Goal: Task Accomplishment & Management: Manage account settings

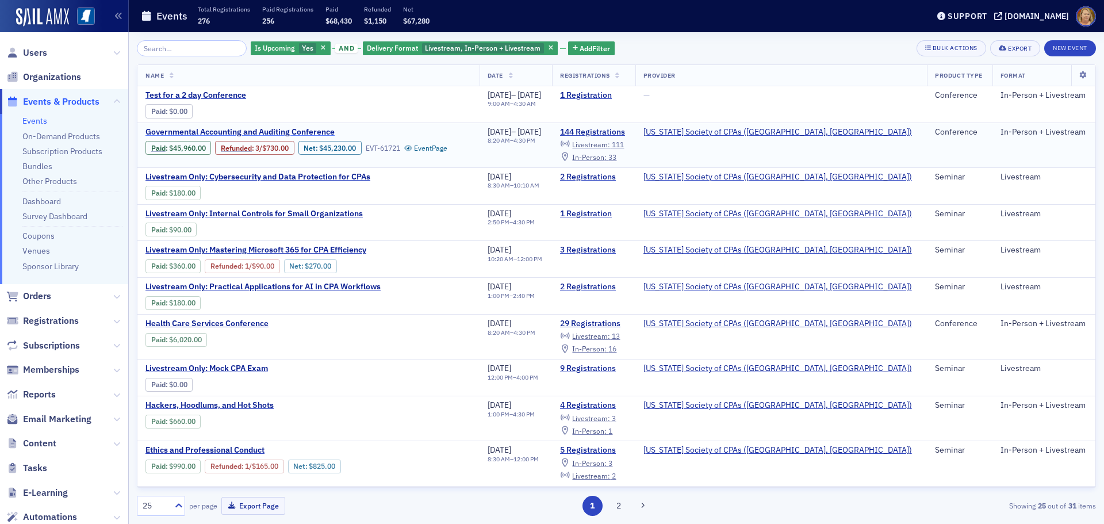
click at [222, 133] on span "Governmental Accounting and Auditing Conference" at bounding box center [241, 132] width 193 height 10
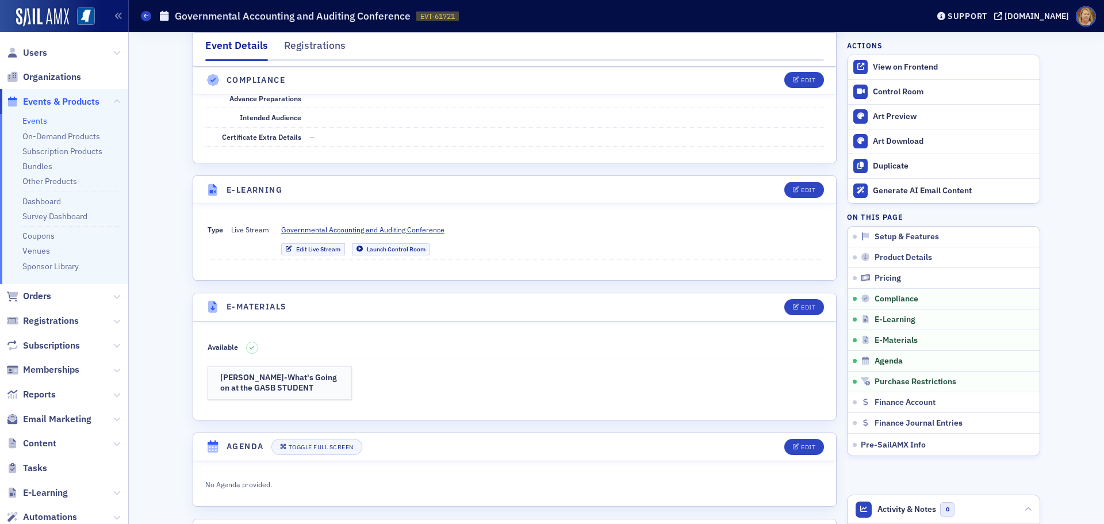
scroll to position [2185, 0]
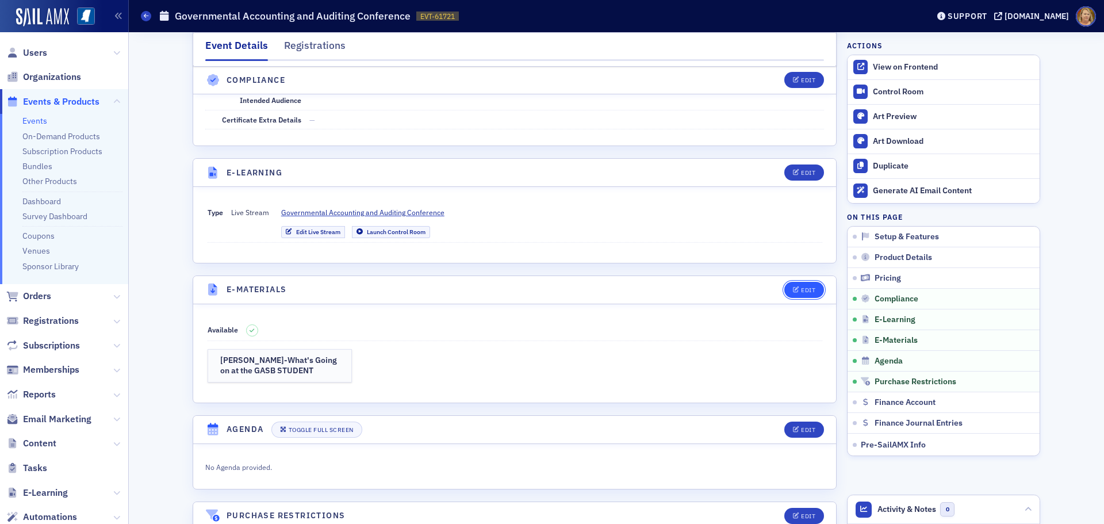
click at [809, 287] on div "Edit" at bounding box center [808, 290] width 14 height 6
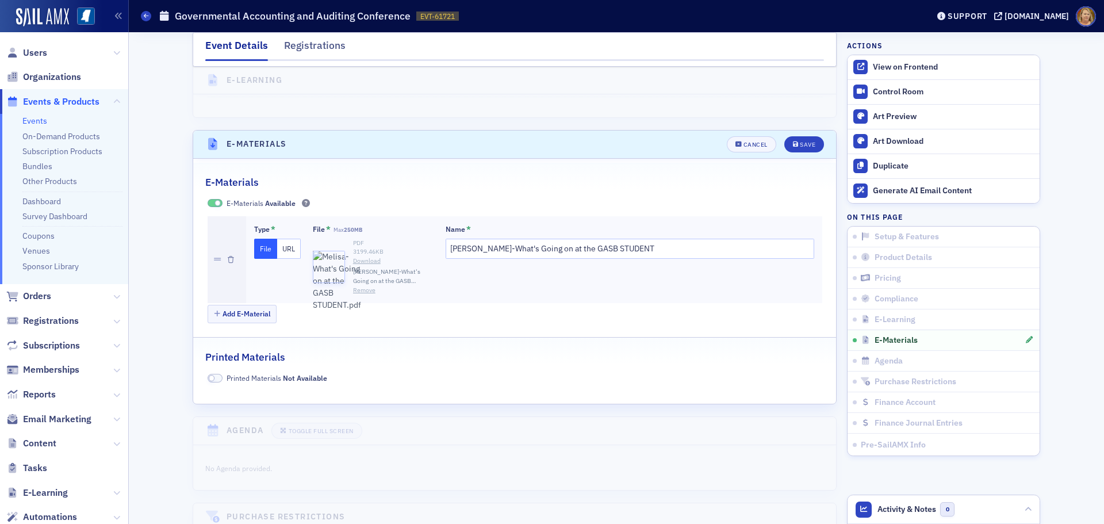
scroll to position [2378, 0]
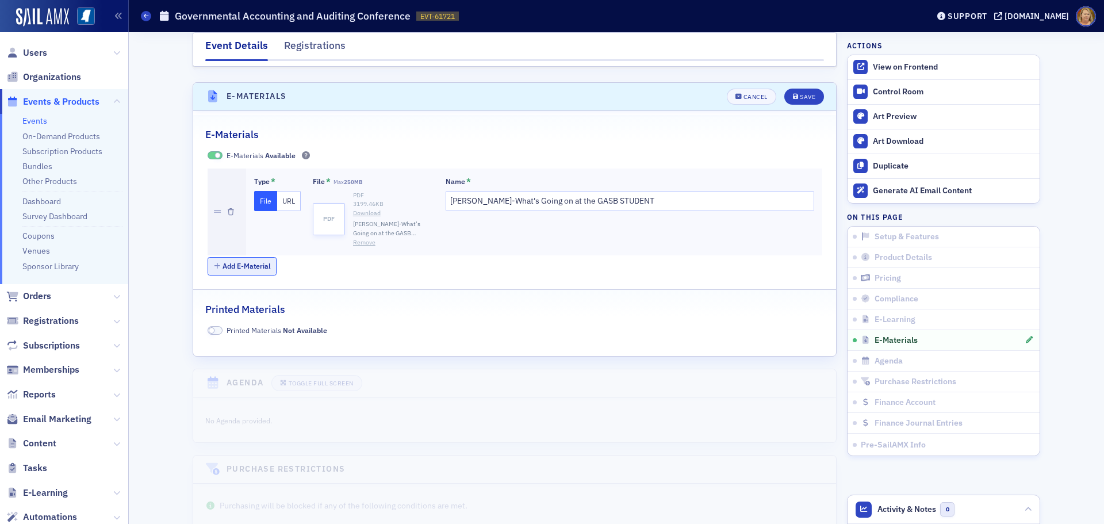
click at [248, 257] on button "Add E-Material" at bounding box center [243, 266] width 70 height 18
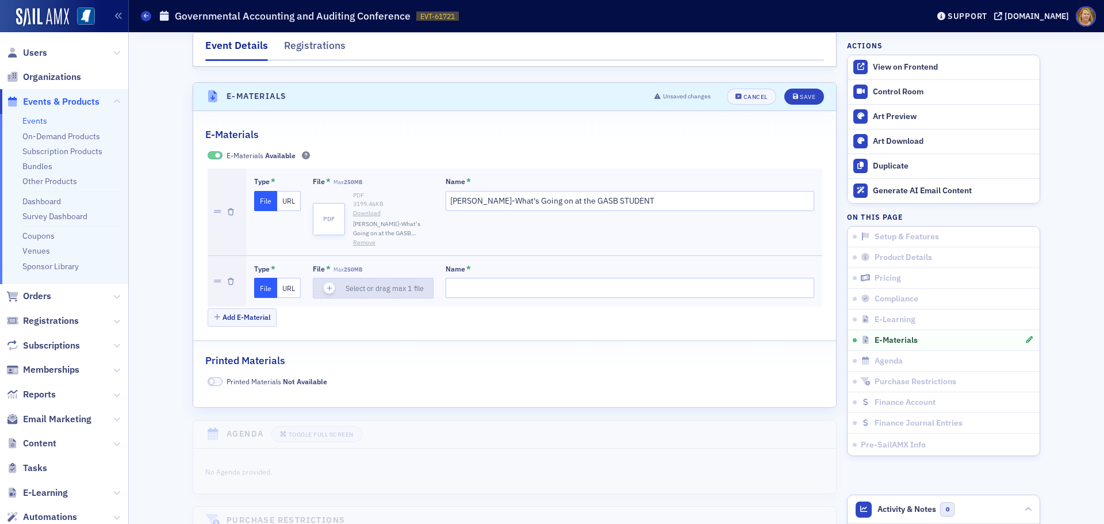
click at [324, 283] on icon "button" at bounding box center [329, 288] width 10 height 10
type input "Stephanie-MSCPA Presentation"
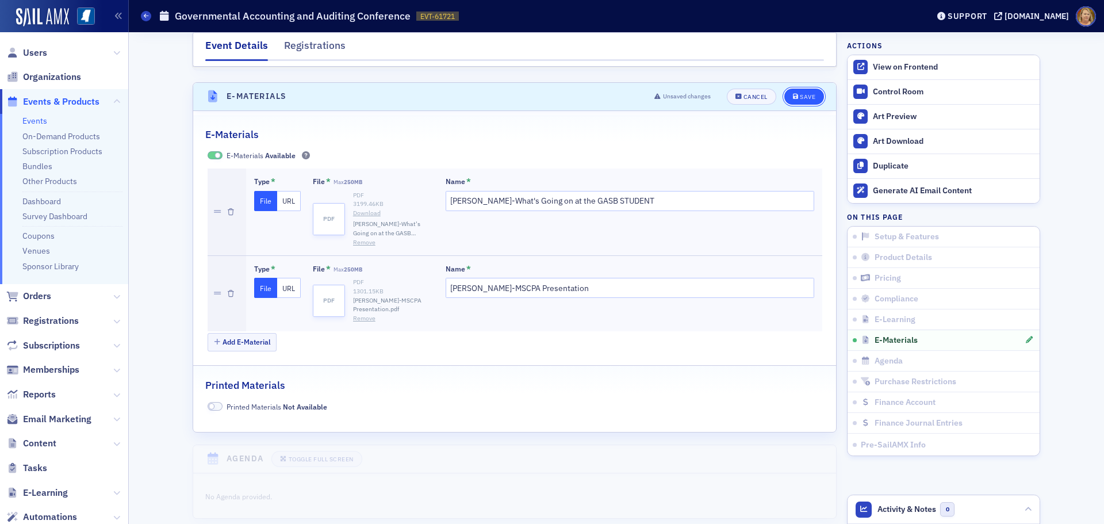
click at [800, 94] on div "Save" at bounding box center [808, 97] width 16 height 6
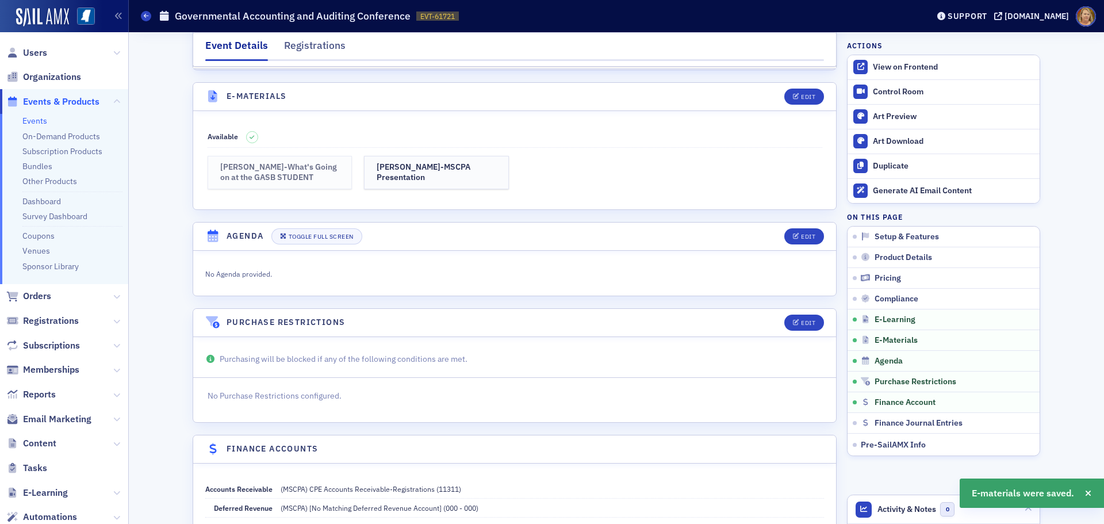
click at [269, 162] on h3 "Melisa-What's Going on at the GASB STUDENT" at bounding box center [280, 172] width 120 height 20
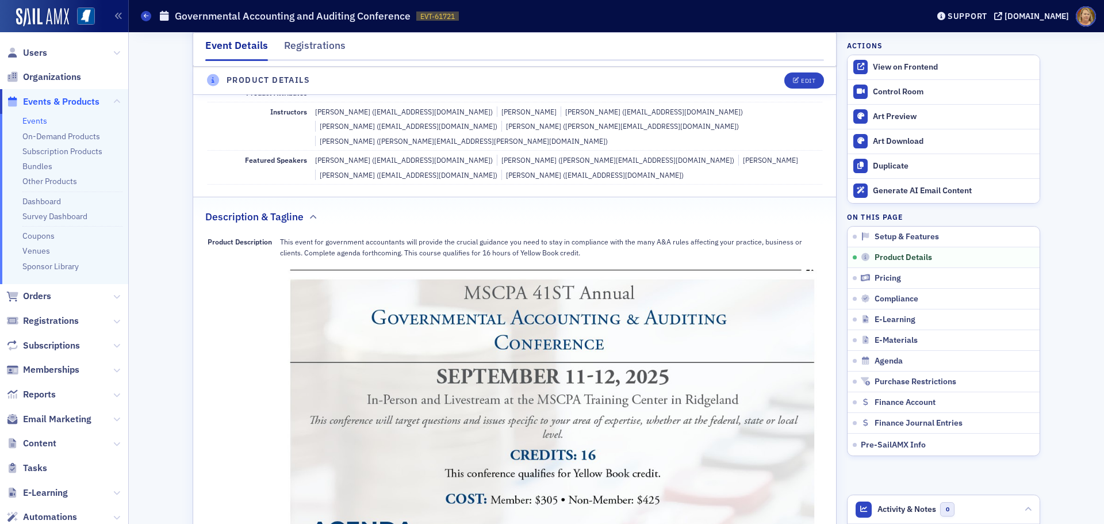
scroll to position [387, 0]
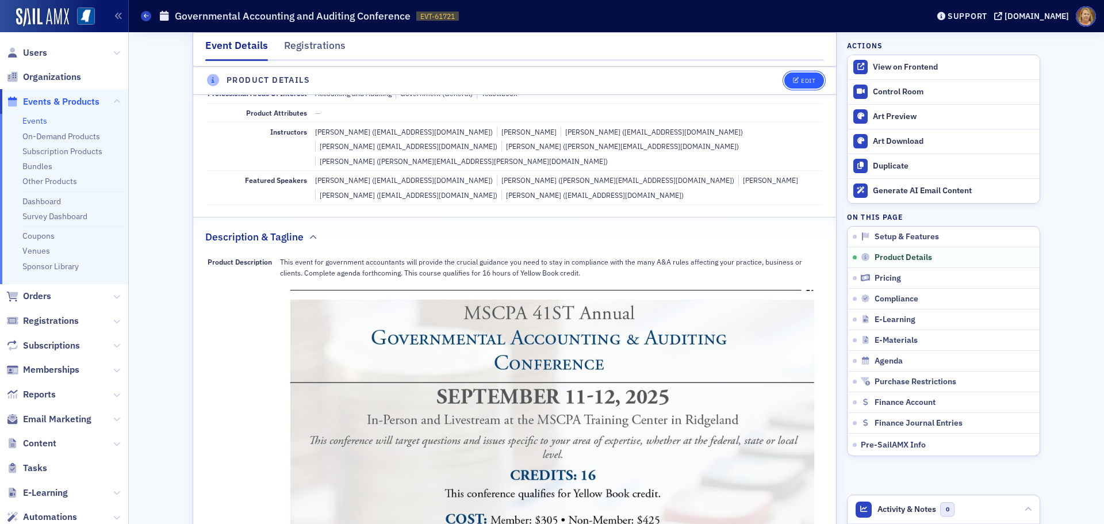
click at [803, 82] on div "Edit" at bounding box center [808, 81] width 14 height 6
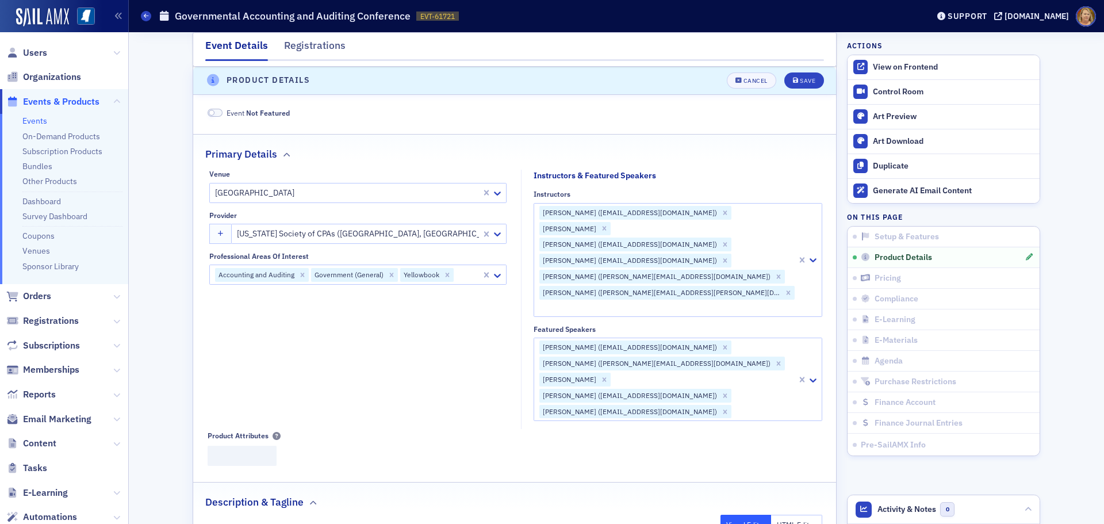
scroll to position [278, 0]
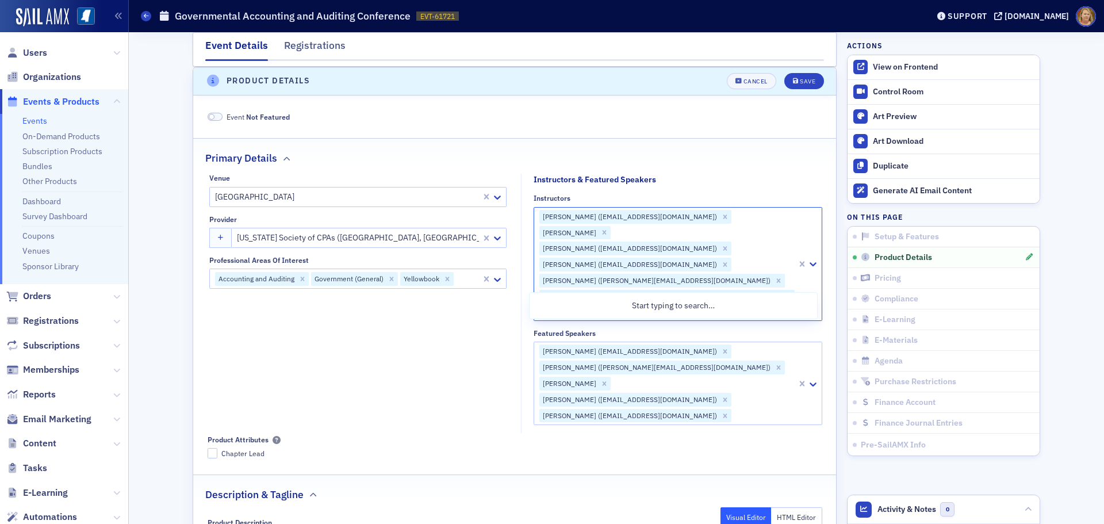
click at [712, 305] on div at bounding box center [667, 312] width 258 height 14
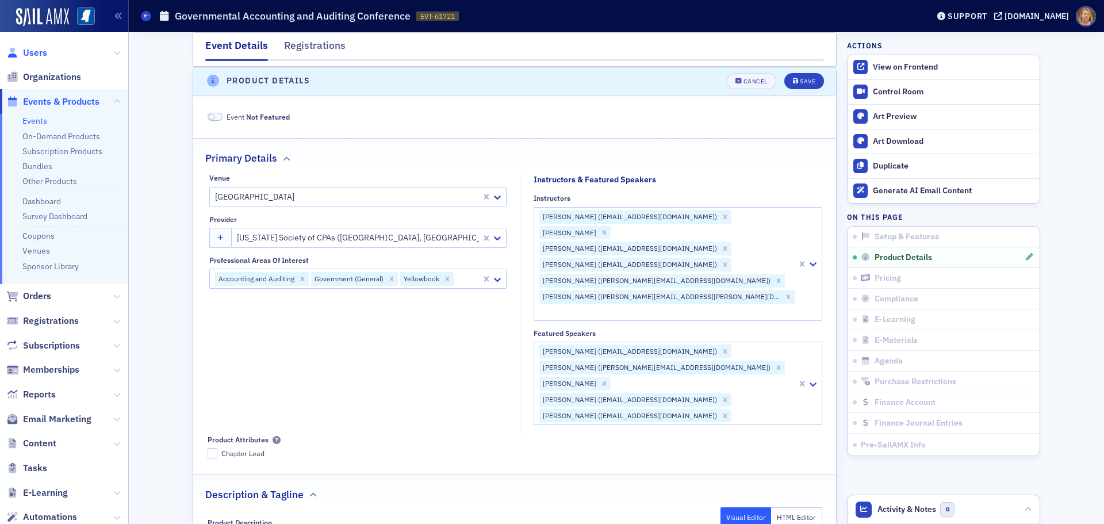
click at [40, 51] on span "Users" at bounding box center [35, 53] width 24 height 13
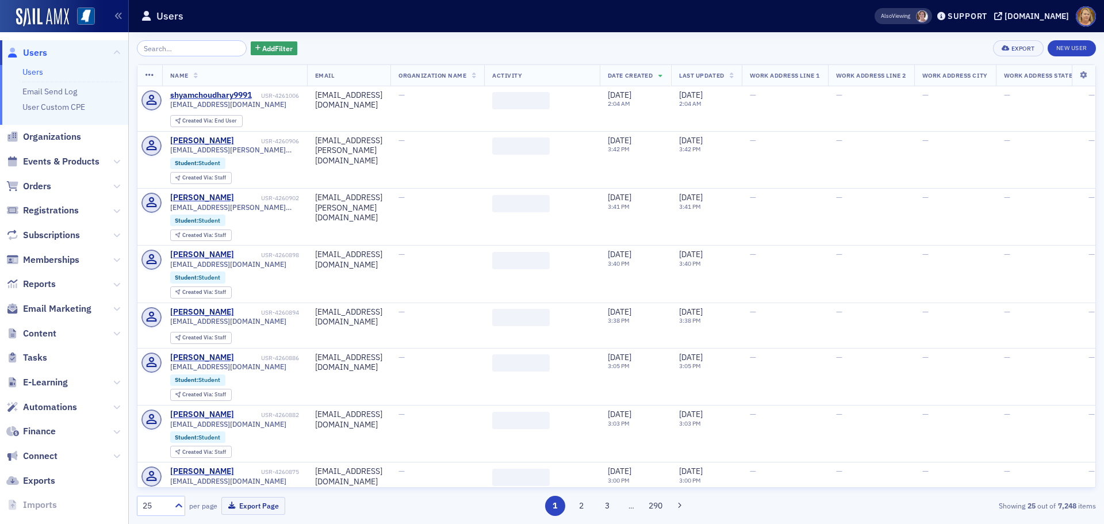
click at [142, 49] on input "search" at bounding box center [192, 48] width 110 height 16
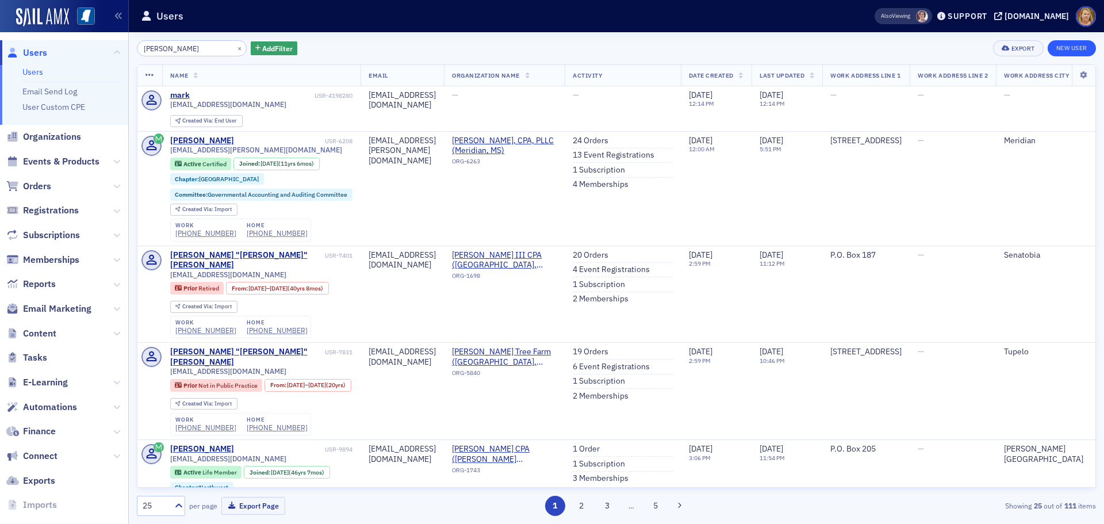
type input "Mark Johnson"
click at [1063, 49] on link "New User" at bounding box center [1072, 48] width 48 height 16
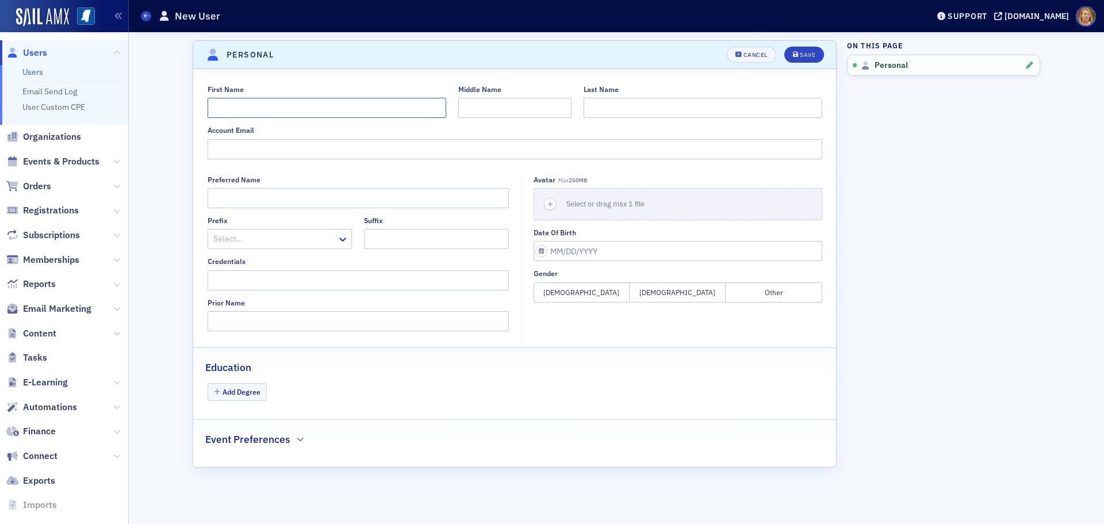
click at [310, 109] on input "First Name" at bounding box center [327, 108] width 239 height 20
click at [260, 109] on input "First Name" at bounding box center [327, 108] width 239 height 20
type input "Mark"
type input "Johnson"
click at [250, 147] on input "Account Email" at bounding box center [515, 149] width 615 height 20
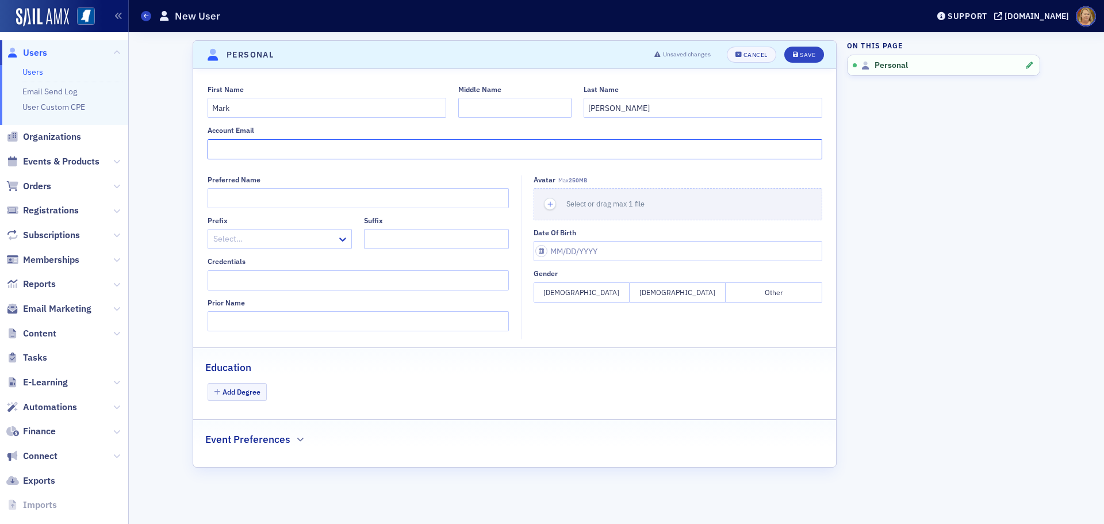
paste input "Mark.Johnson@osa.ms.gov"
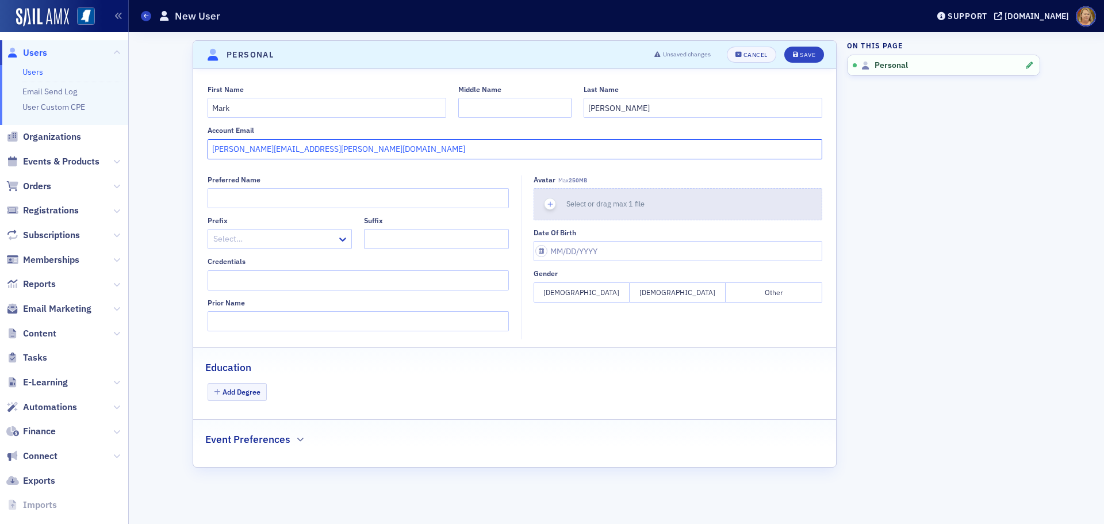
type input "Mark.Johnson@osa.ms.gov"
click at [550, 205] on use "button" at bounding box center [549, 204] width 5 height 5
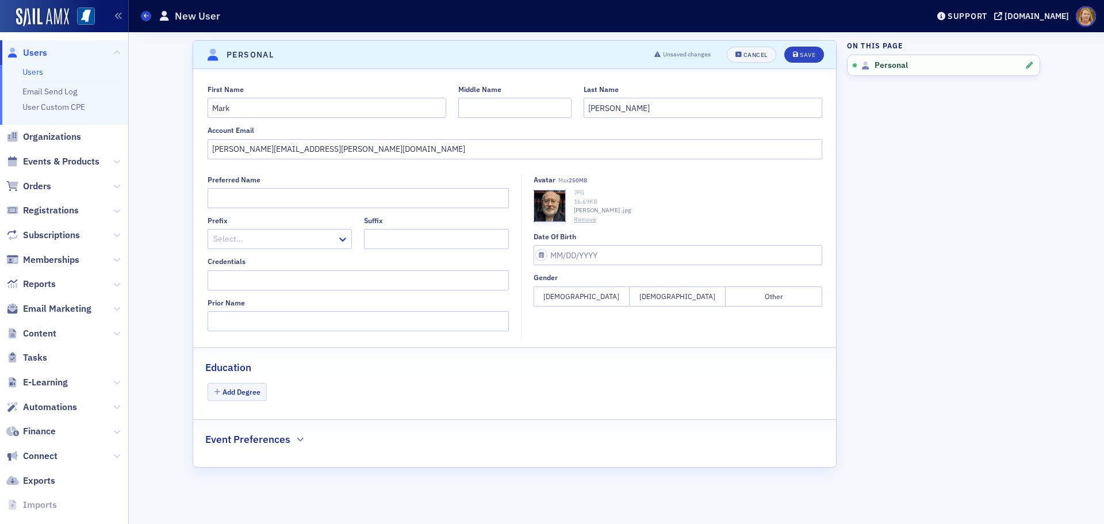
click at [694, 292] on button "Male" at bounding box center [678, 296] width 96 height 20
click at [805, 56] on div "Save" at bounding box center [808, 55] width 16 height 6
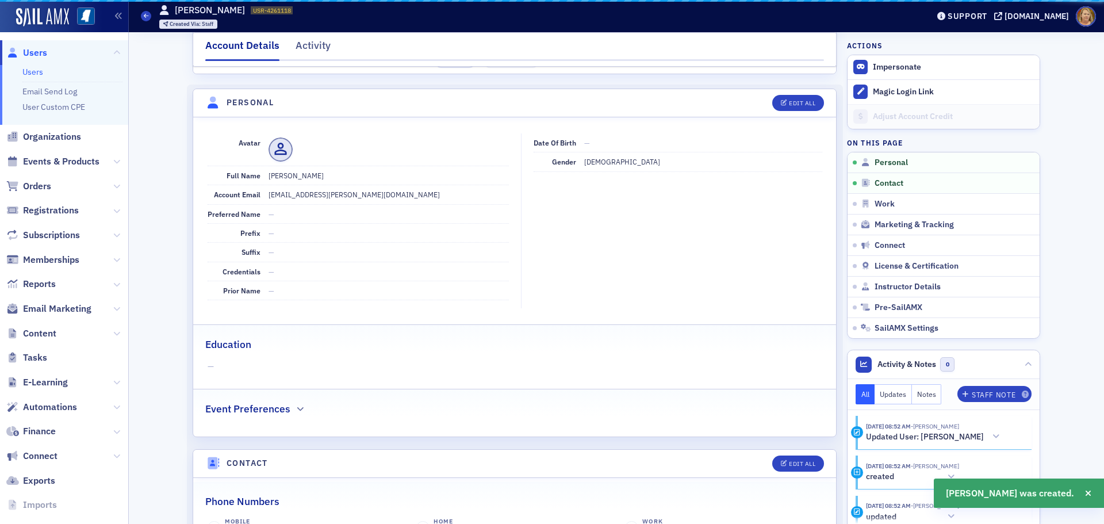
scroll to position [139, 0]
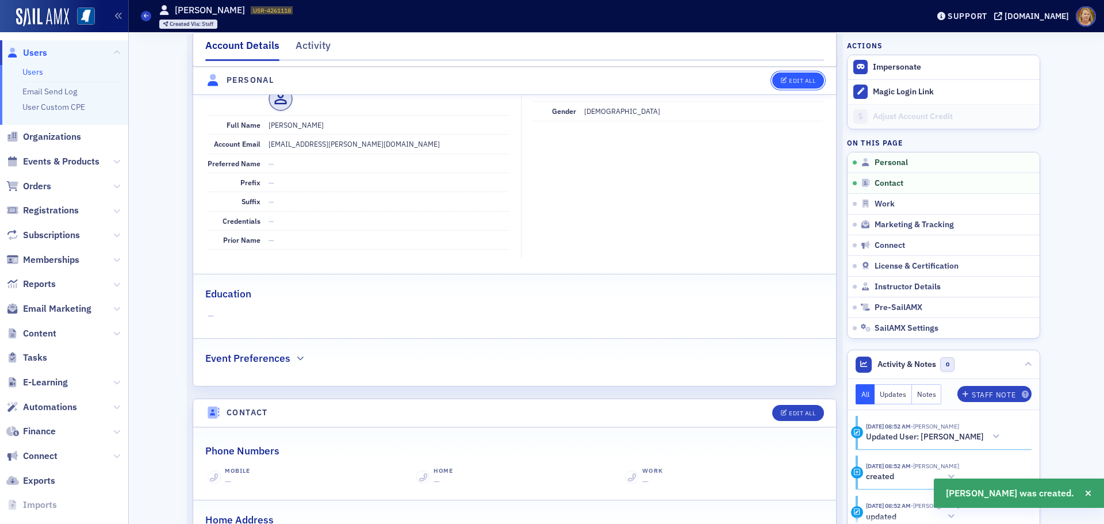
click at [794, 76] on button "Edit All" at bounding box center [798, 80] width 52 height 16
select select "US"
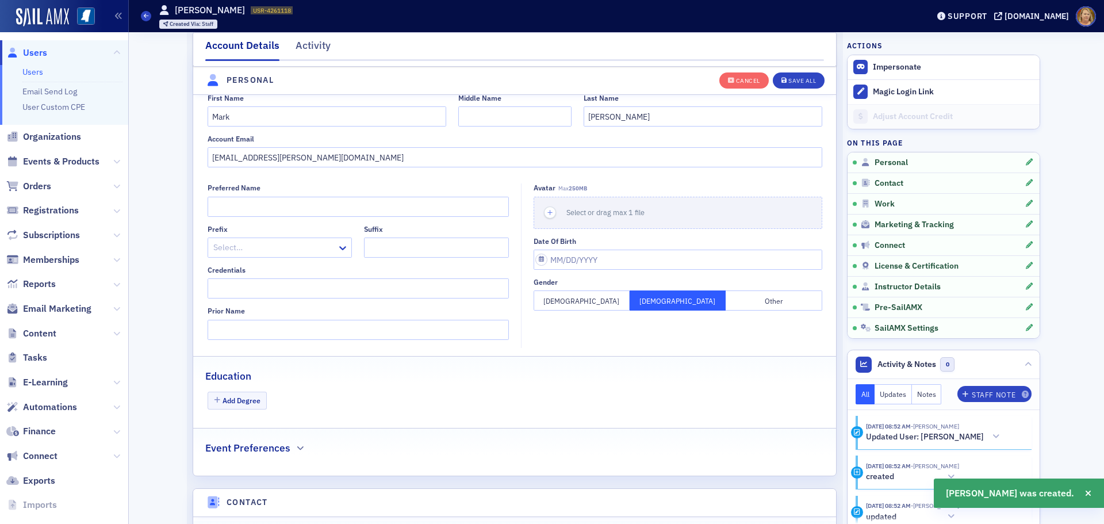
scroll to position [134, 0]
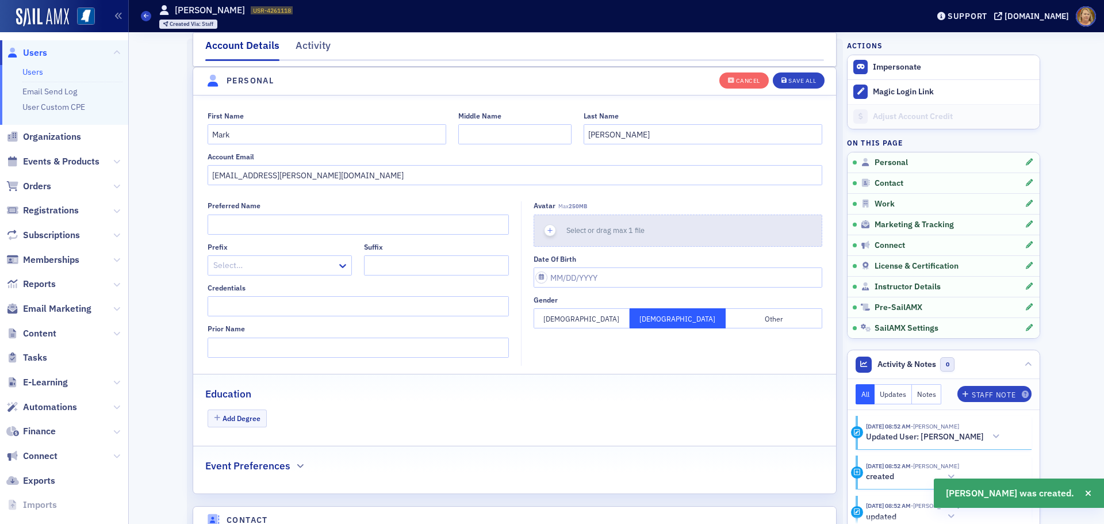
click at [546, 235] on icon "button" at bounding box center [550, 230] width 10 height 10
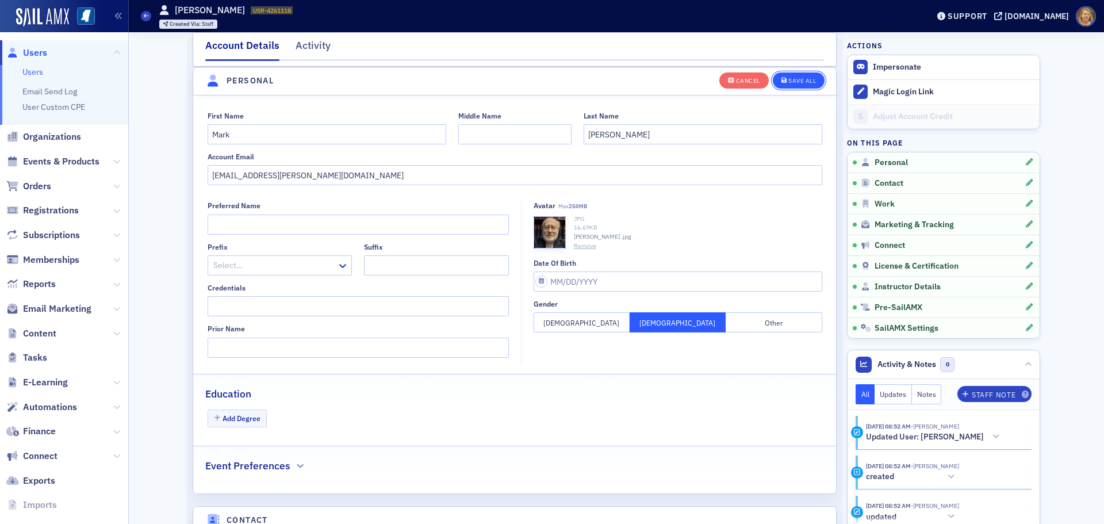
click at [811, 79] on div "Save All" at bounding box center [802, 81] width 28 height 6
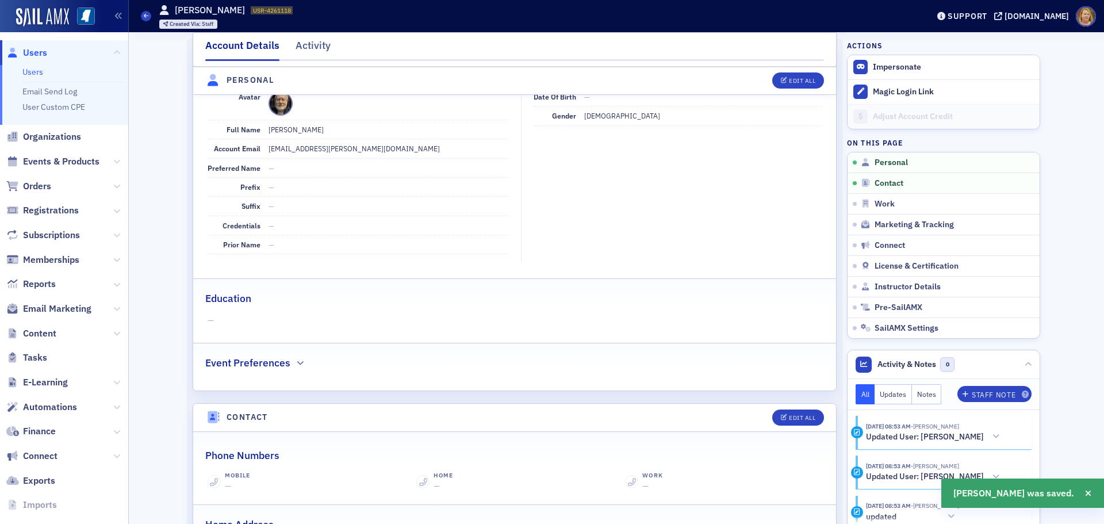
scroll to position [191, 0]
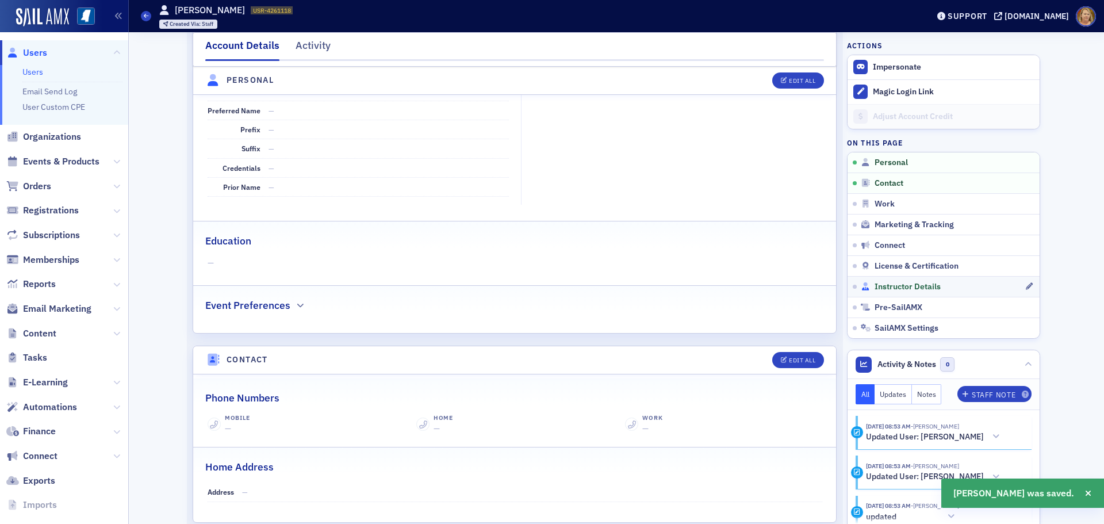
click at [883, 286] on span "Instructor Details" at bounding box center [907, 287] width 66 height 10
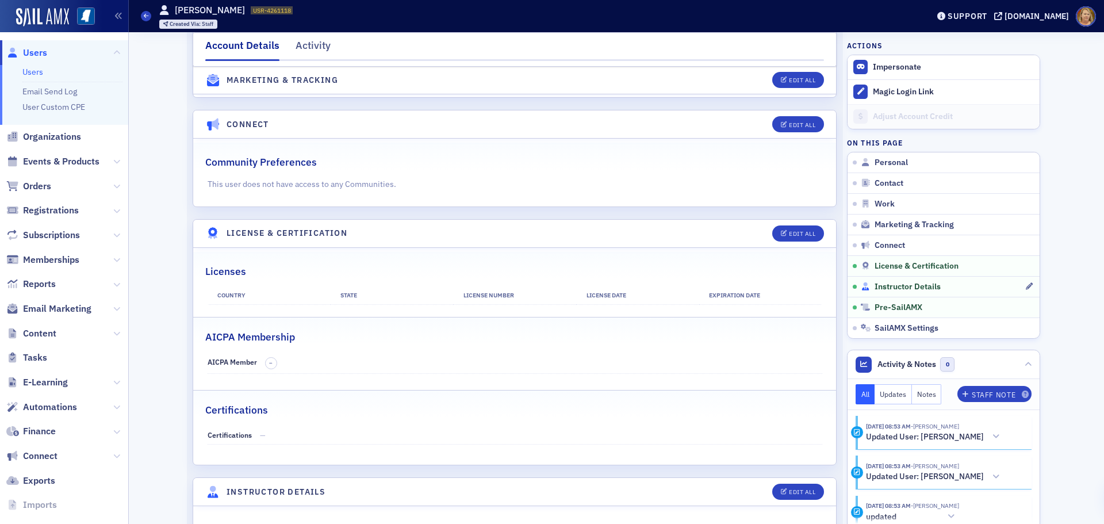
scroll to position [1932, 0]
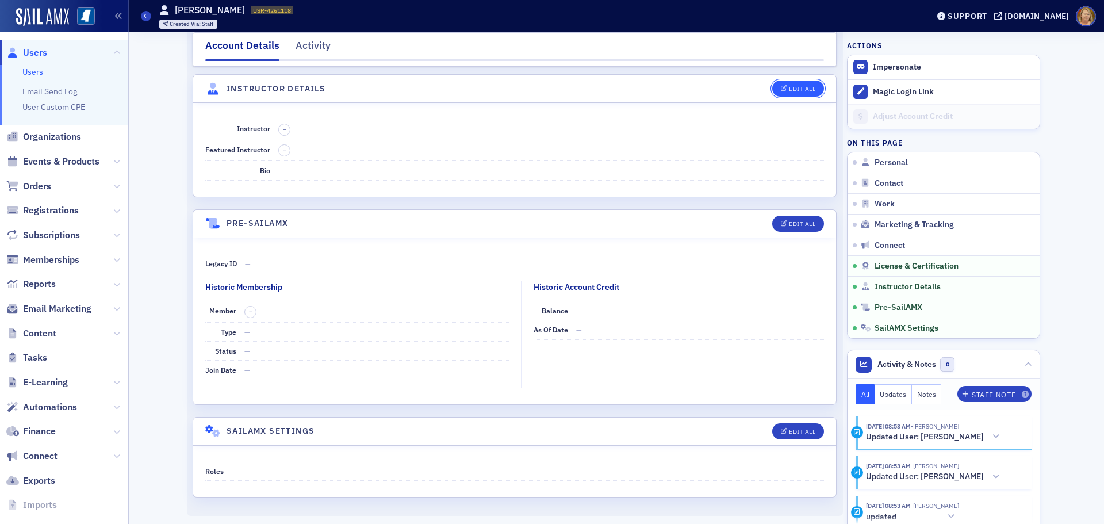
click at [789, 87] on div "Edit All" at bounding box center [802, 89] width 26 height 6
select select "US"
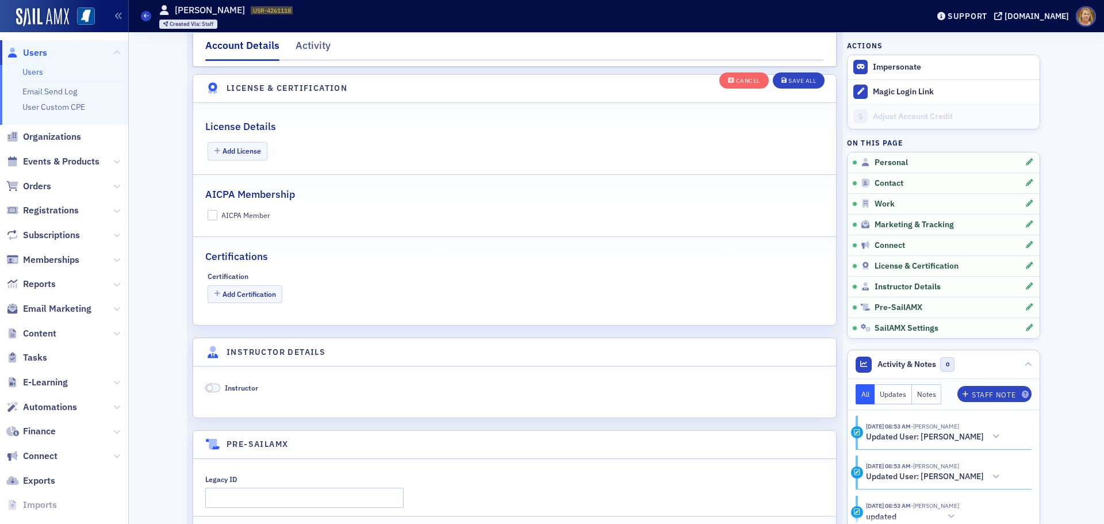
scroll to position [2203, 0]
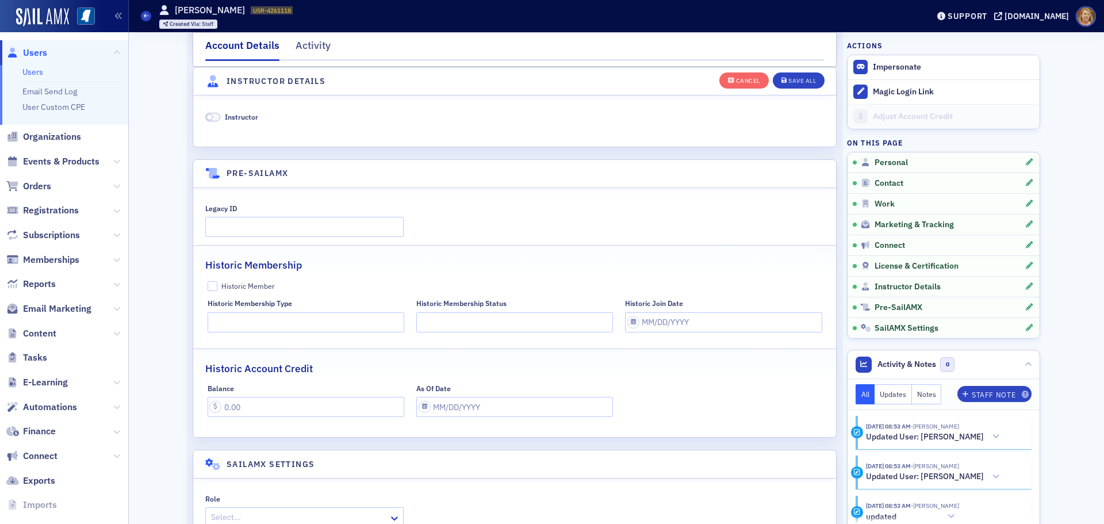
click at [212, 116] on span at bounding box center [212, 117] width 15 height 9
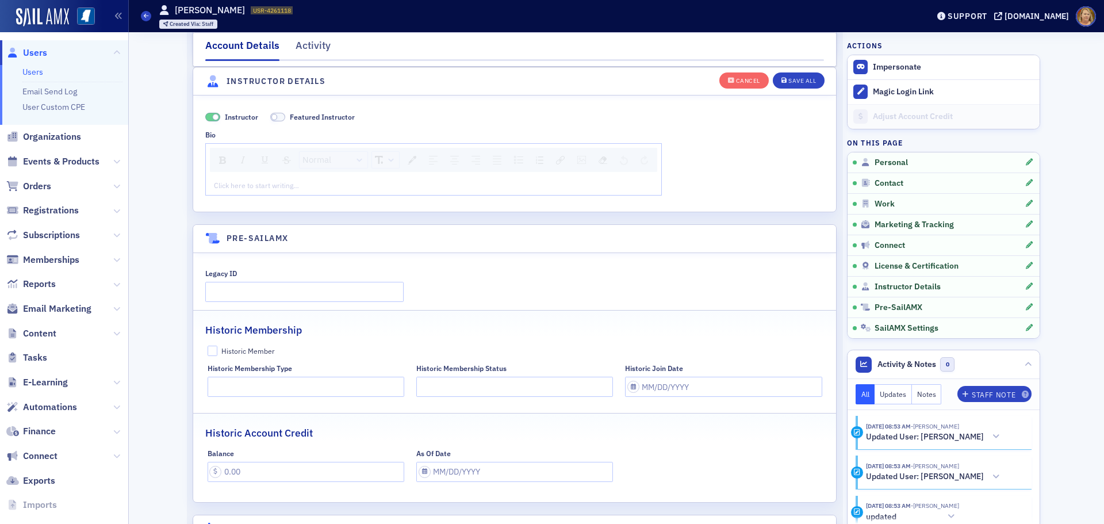
click at [254, 179] on div "Click here to start writing…" at bounding box center [433, 185] width 455 height 18
click at [228, 183] on div "rdw-editor" at bounding box center [433, 185] width 439 height 10
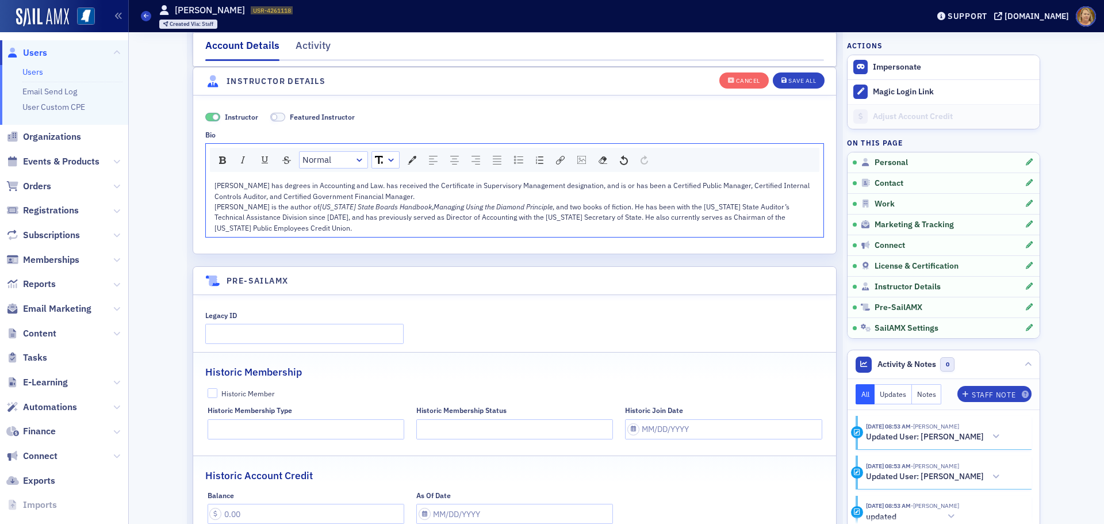
click at [411, 199] on div "Mark Johnson has degrees in Accounting and Law. has received the Certificate in…" at bounding box center [514, 190] width 601 height 21
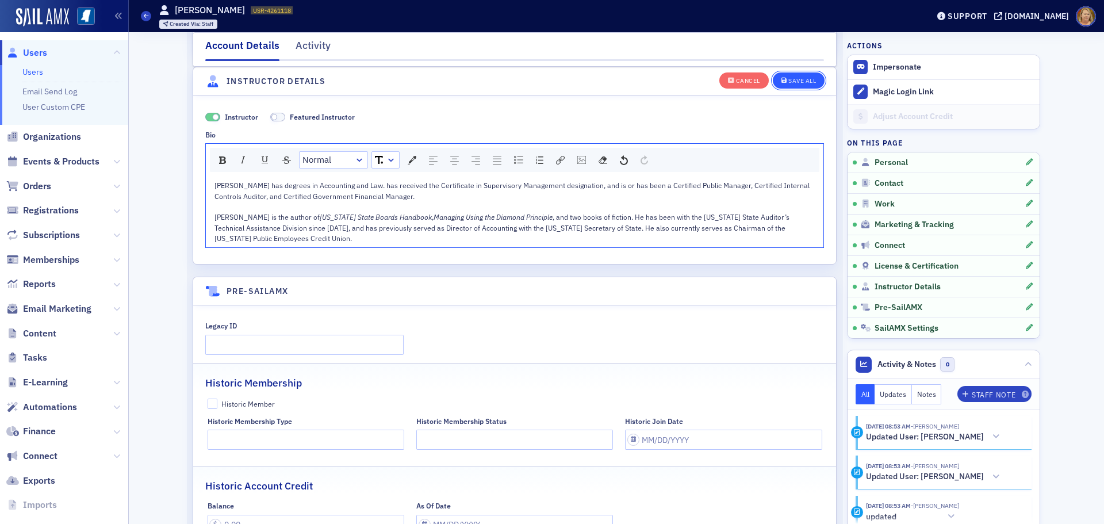
click at [804, 80] on div "Save All" at bounding box center [802, 81] width 28 height 6
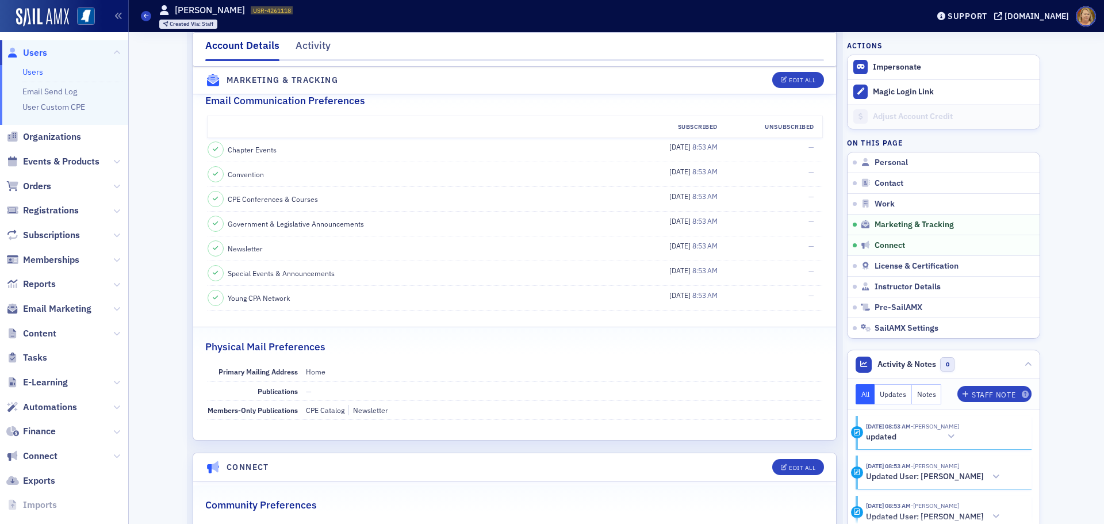
scroll to position [1166, 0]
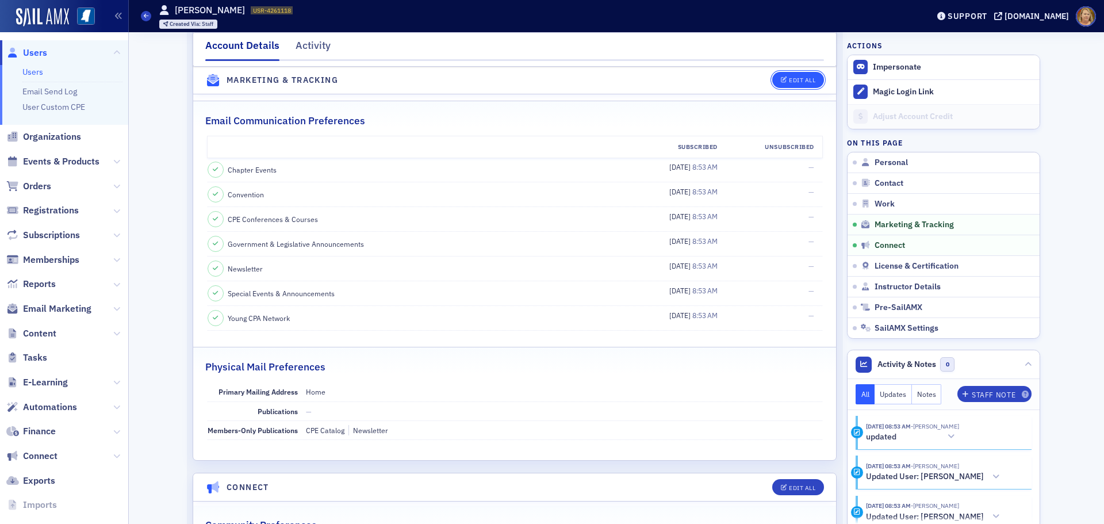
click at [784, 85] on button "Edit All" at bounding box center [798, 80] width 52 height 16
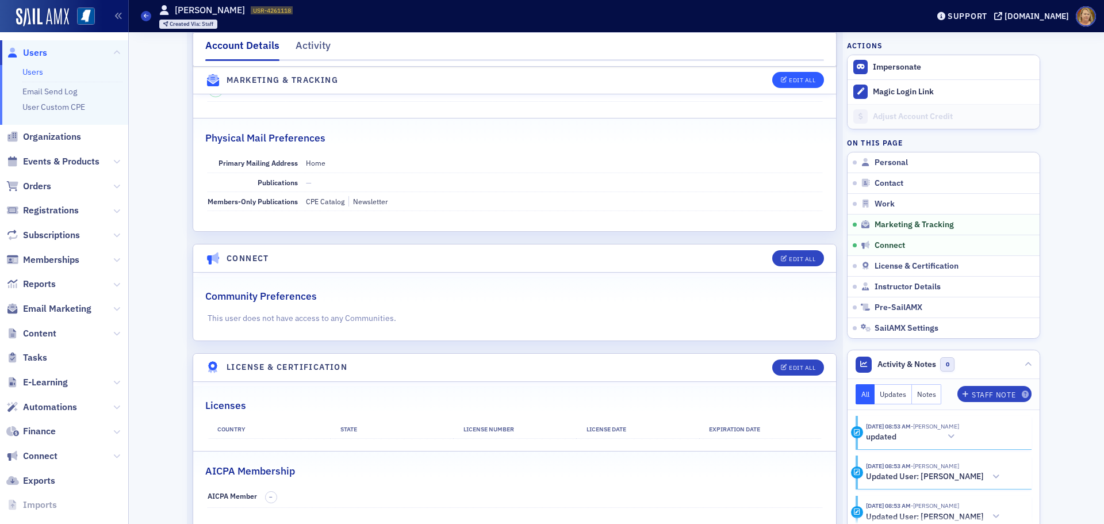
select select "US"
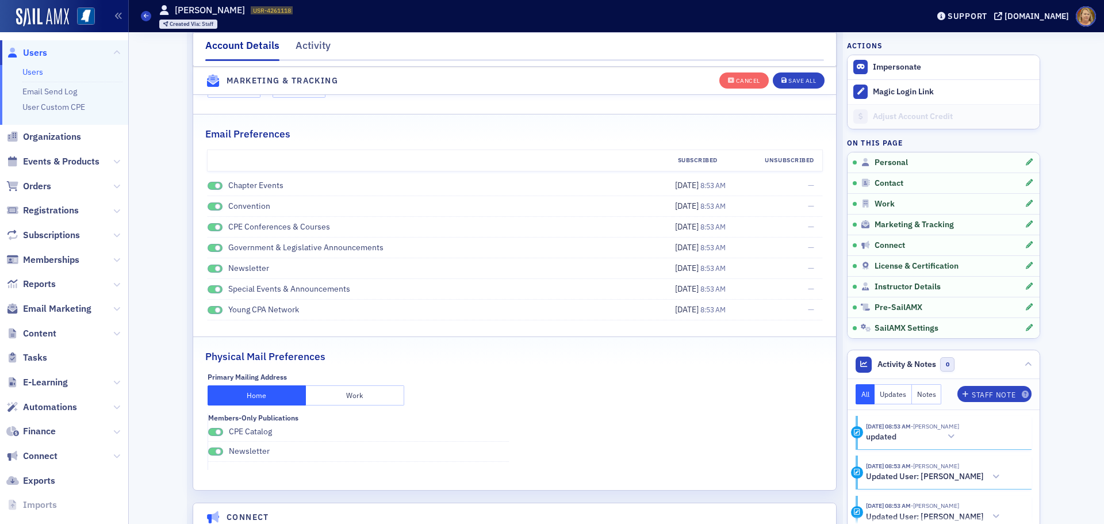
scroll to position [1348, 0]
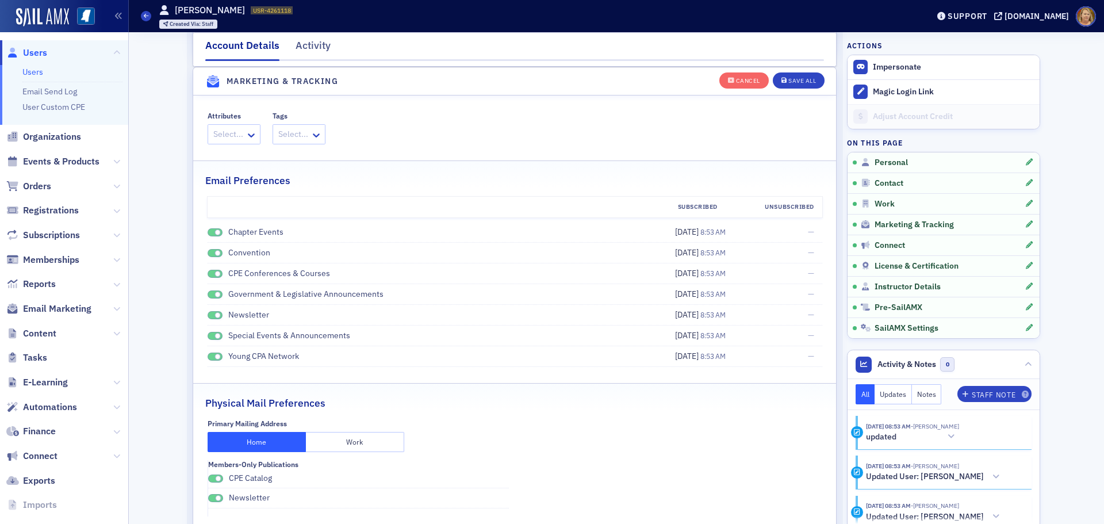
click at [214, 232] on span at bounding box center [217, 232] width 6 height 6
click at [214, 255] on span at bounding box center [217, 253] width 6 height 6
click at [209, 275] on span at bounding box center [215, 274] width 15 height 9
click at [210, 296] on span at bounding box center [215, 294] width 15 height 9
click at [208, 312] on span at bounding box center [215, 315] width 15 height 9
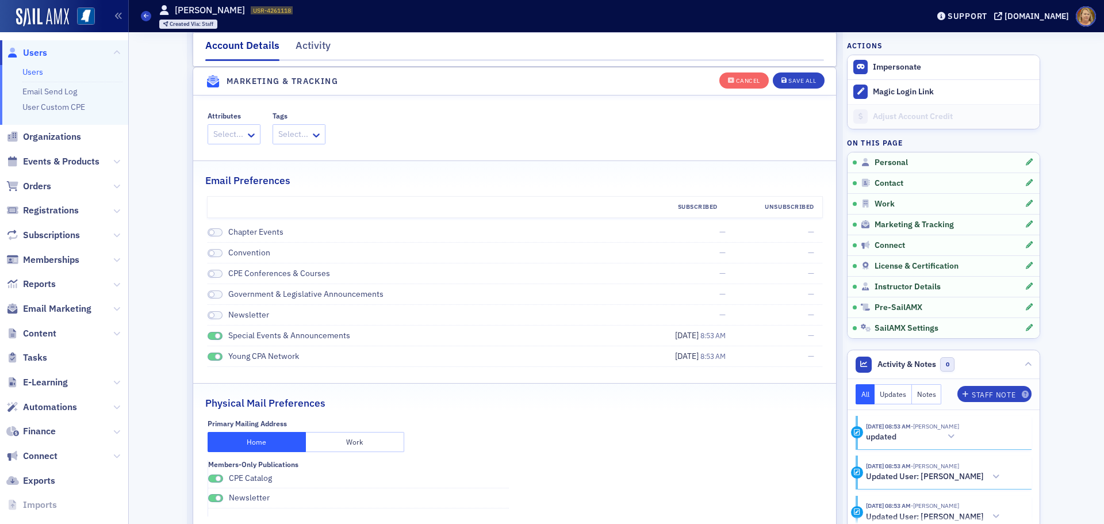
click at [209, 332] on span at bounding box center [215, 336] width 15 height 9
click at [210, 355] on span at bounding box center [215, 356] width 15 height 9
click at [796, 82] on div "Save All" at bounding box center [802, 81] width 28 height 6
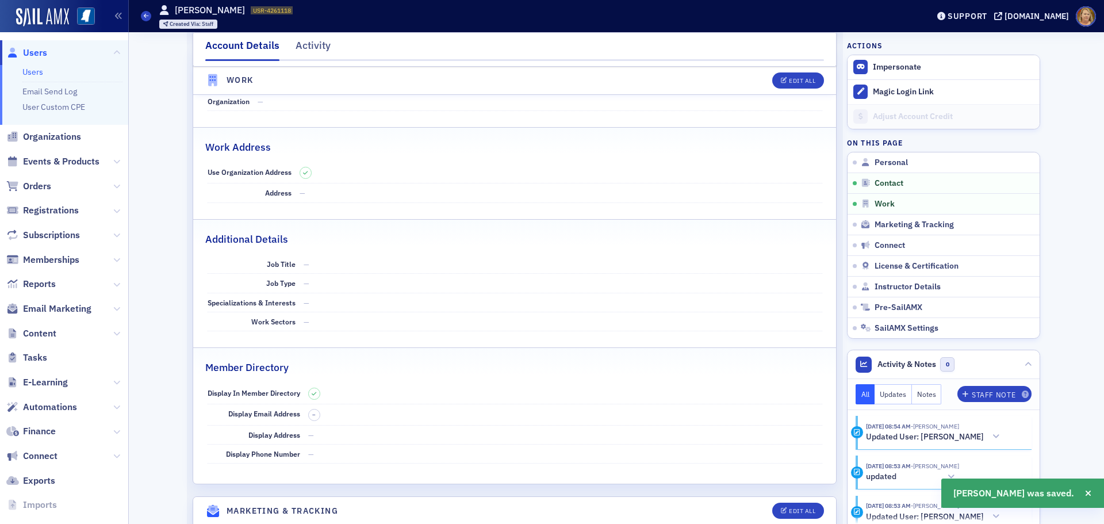
scroll to position [601, 0]
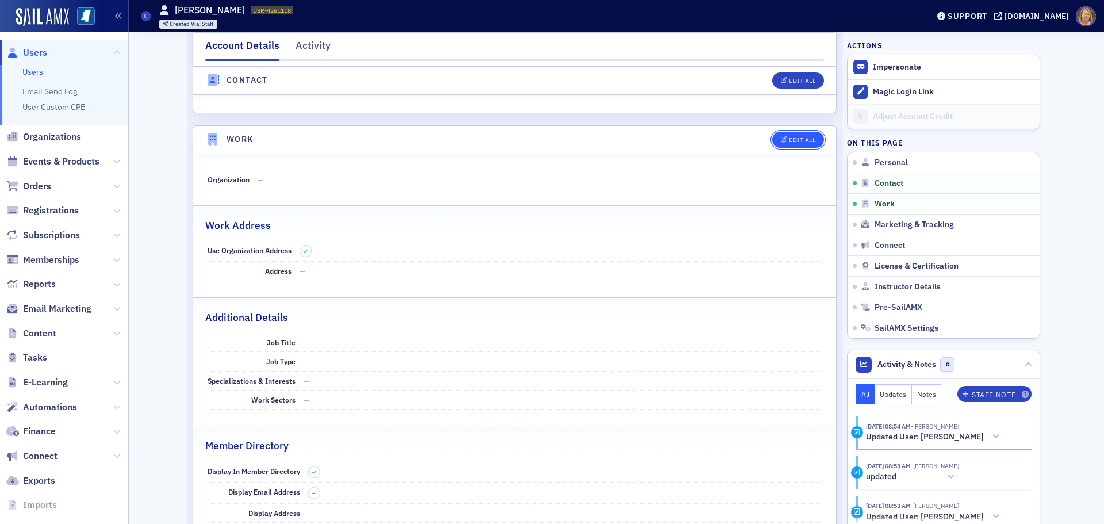
click at [786, 136] on button "Edit All" at bounding box center [798, 140] width 52 height 16
select select "US"
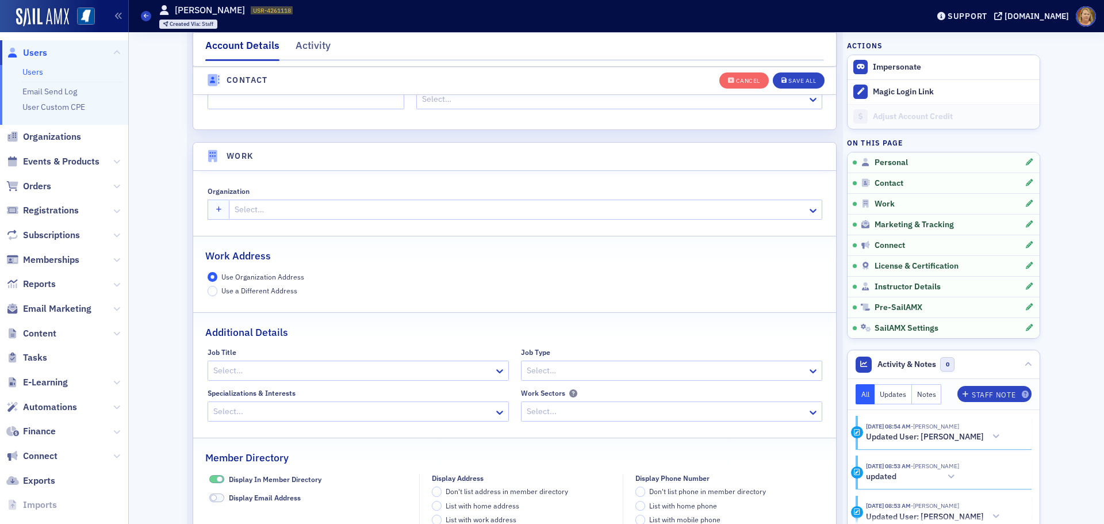
scroll to position [911, 0]
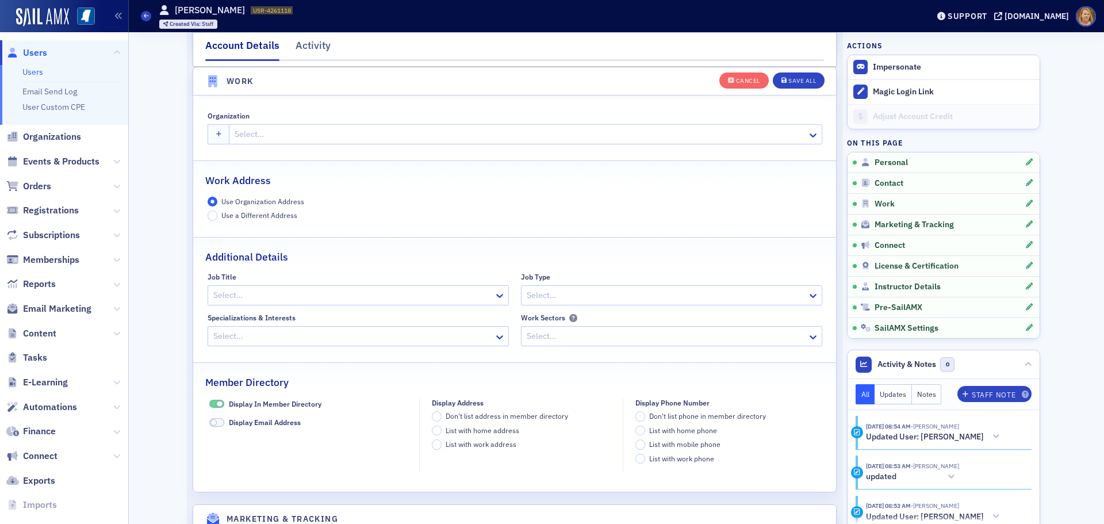
click at [286, 135] on div at bounding box center [519, 134] width 572 height 14
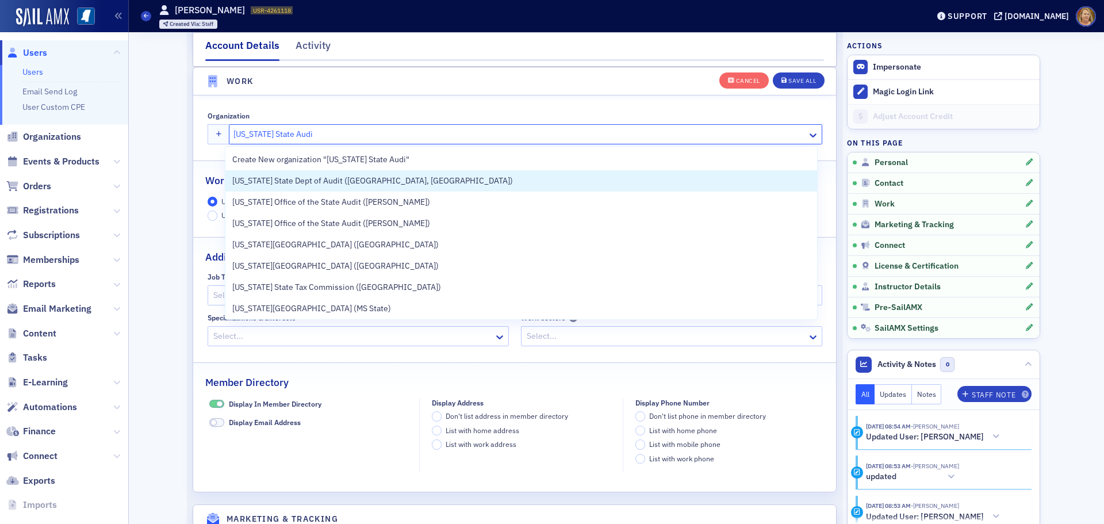
type input "Mississippi State Audit"
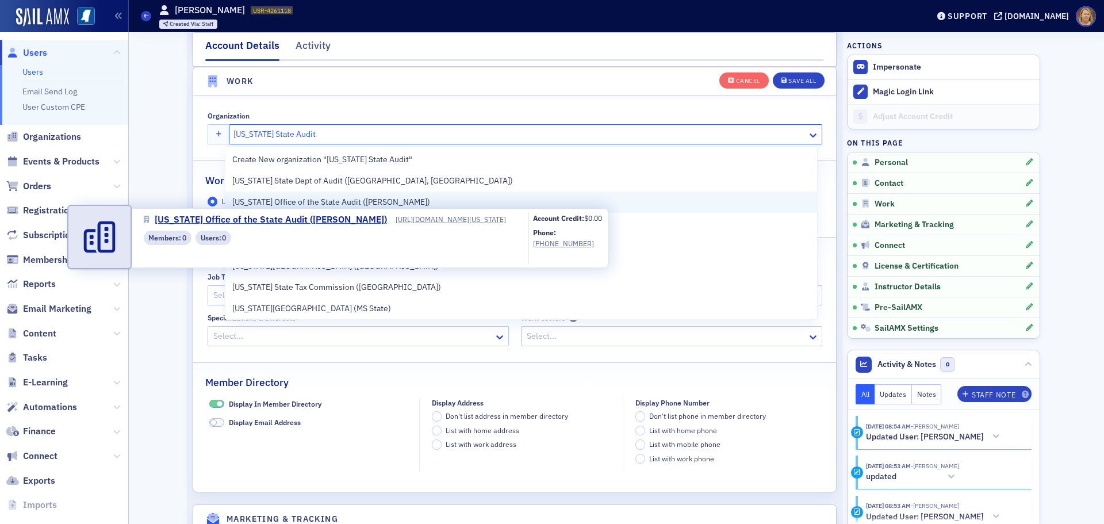
click at [305, 201] on span "Mississippi Office of the State Audit (Jackson)" at bounding box center [331, 202] width 198 height 12
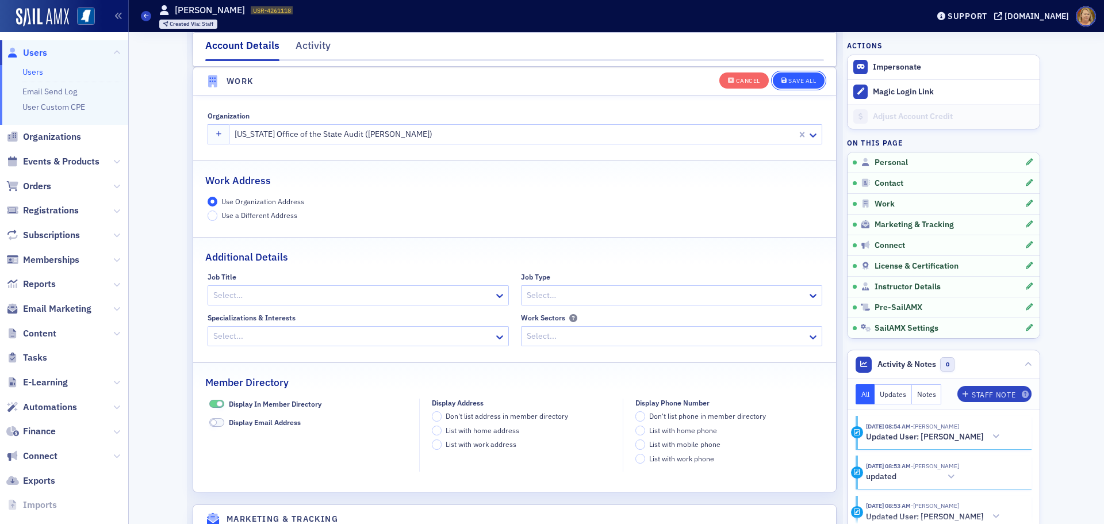
click at [792, 78] on div "Save All" at bounding box center [802, 81] width 28 height 6
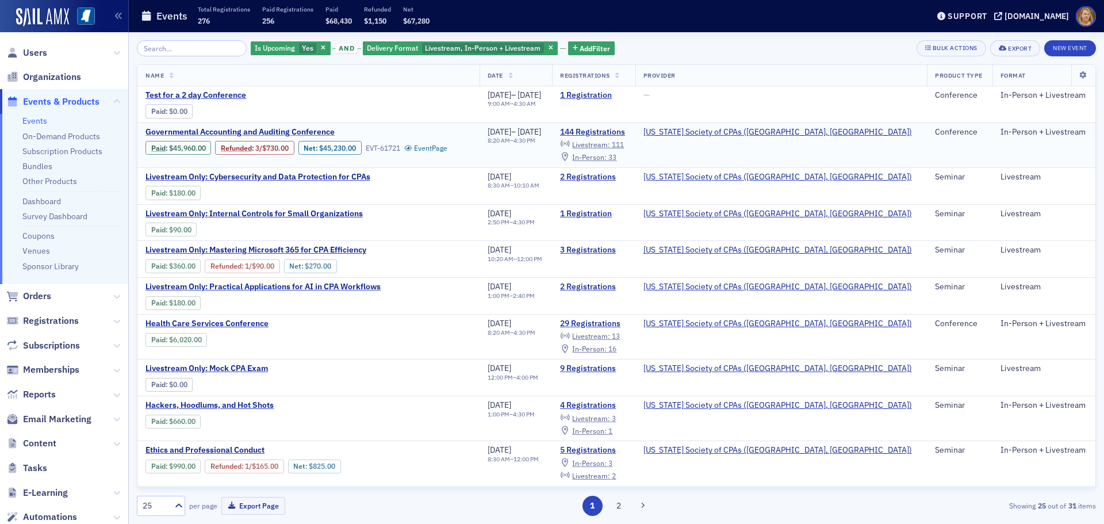
click at [238, 129] on span "Governmental Accounting and Auditing Conference" at bounding box center [241, 132] width 193 height 10
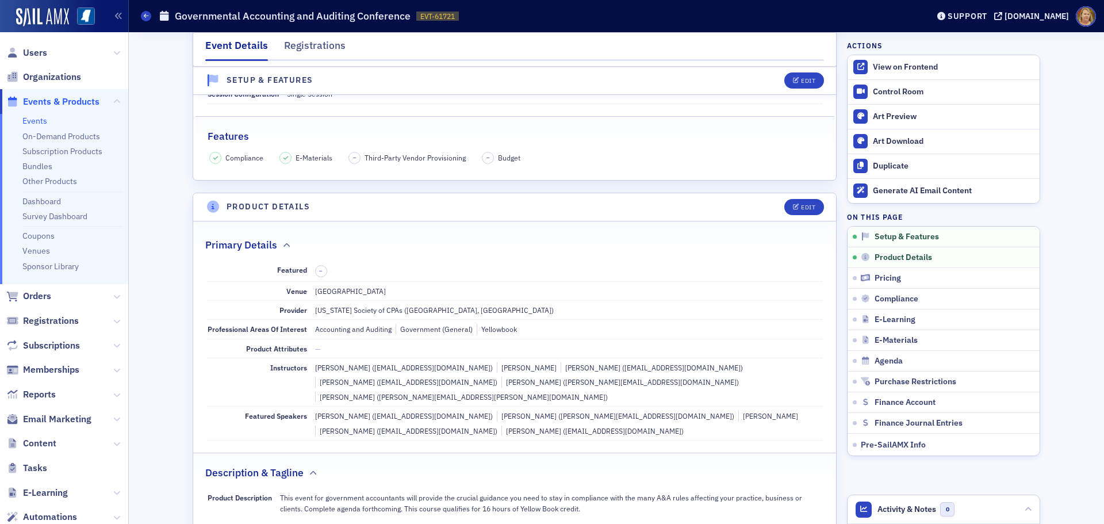
scroll to position [172, 0]
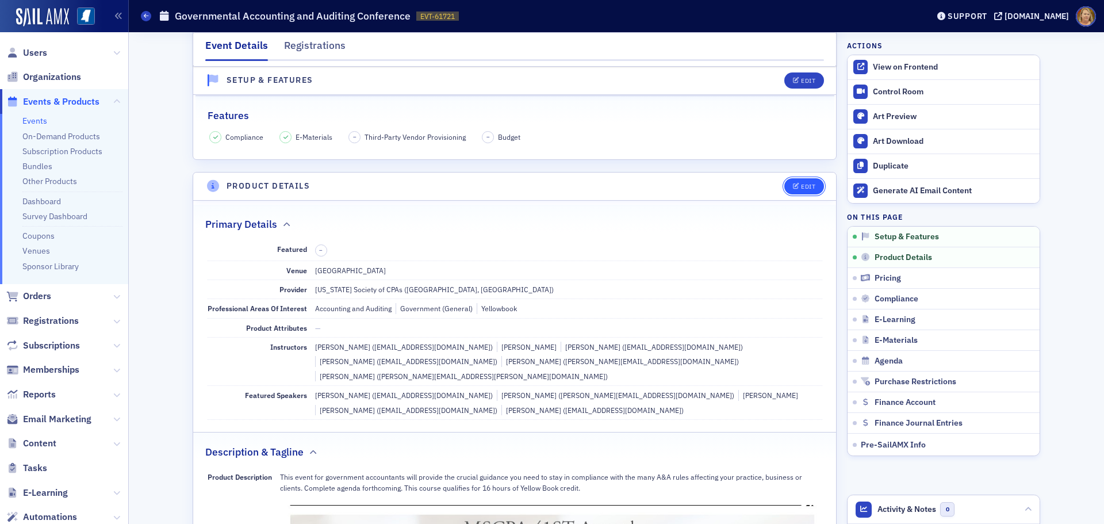
click at [806, 189] on div "Edit" at bounding box center [808, 186] width 14 height 6
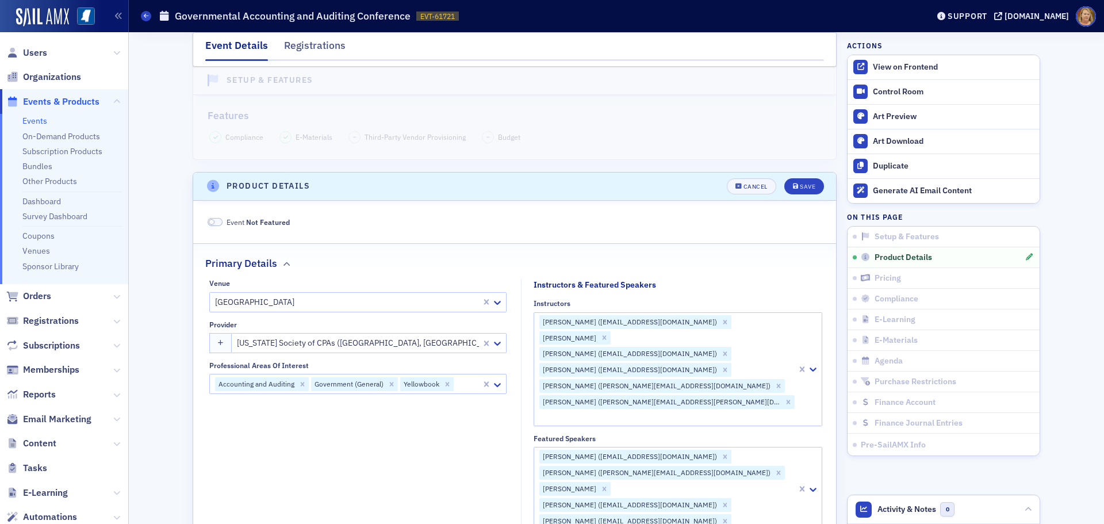
scroll to position [278, 0]
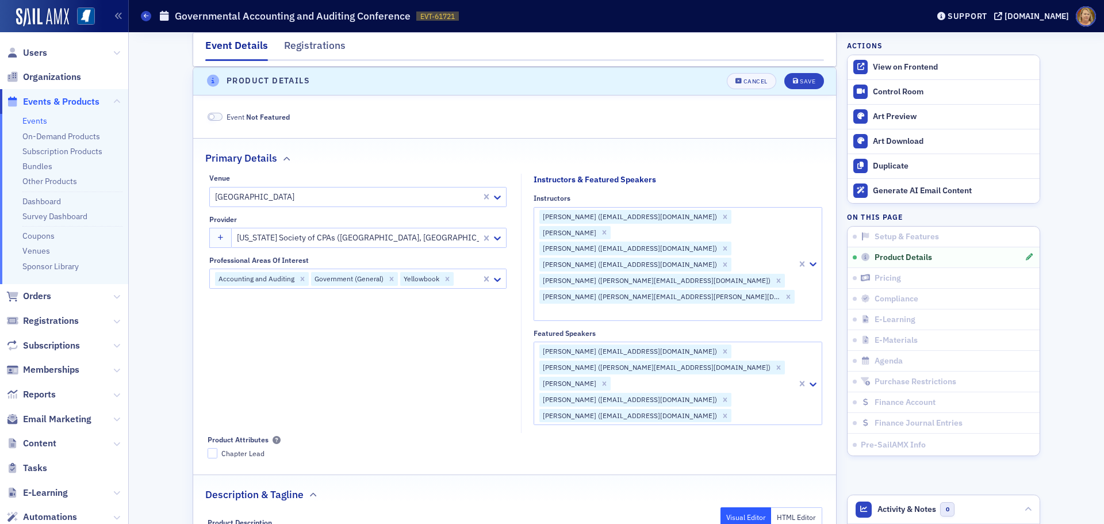
click at [718, 305] on div at bounding box center [667, 312] width 258 height 14
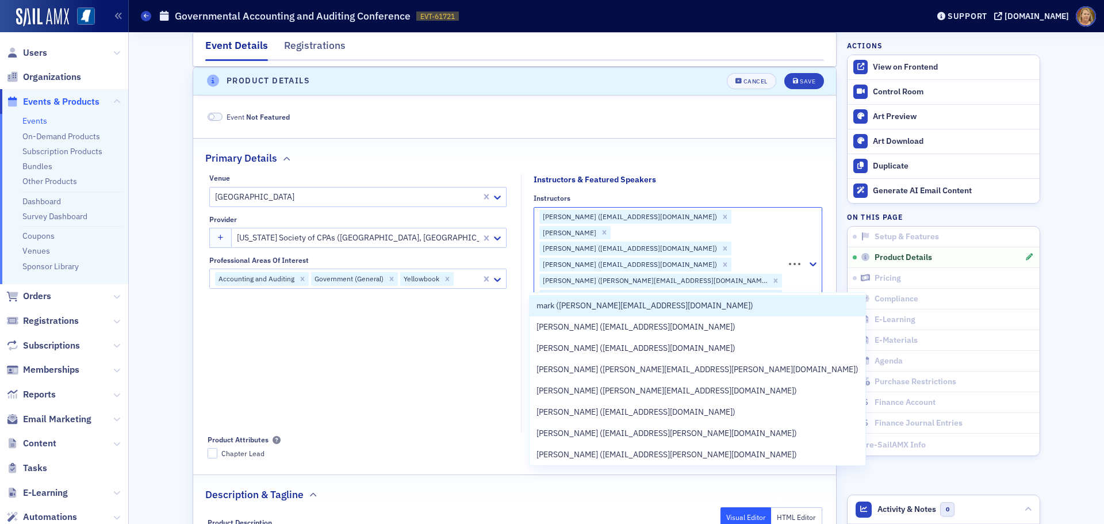
type input "Mark Johnson"
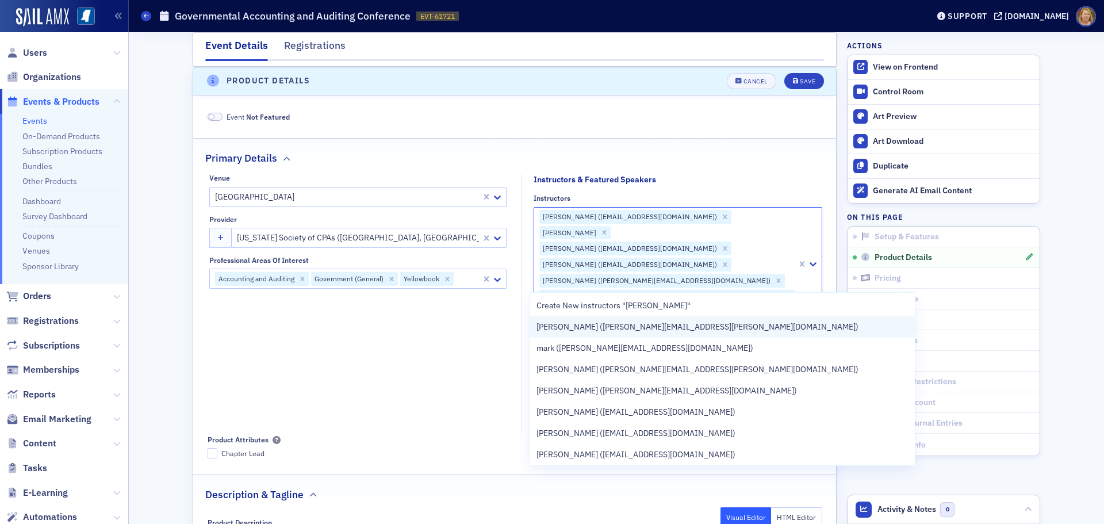
click at [647, 332] on span "Mark Johnson (mark.johnson@osa.ms.gov)" at bounding box center [697, 327] width 322 height 12
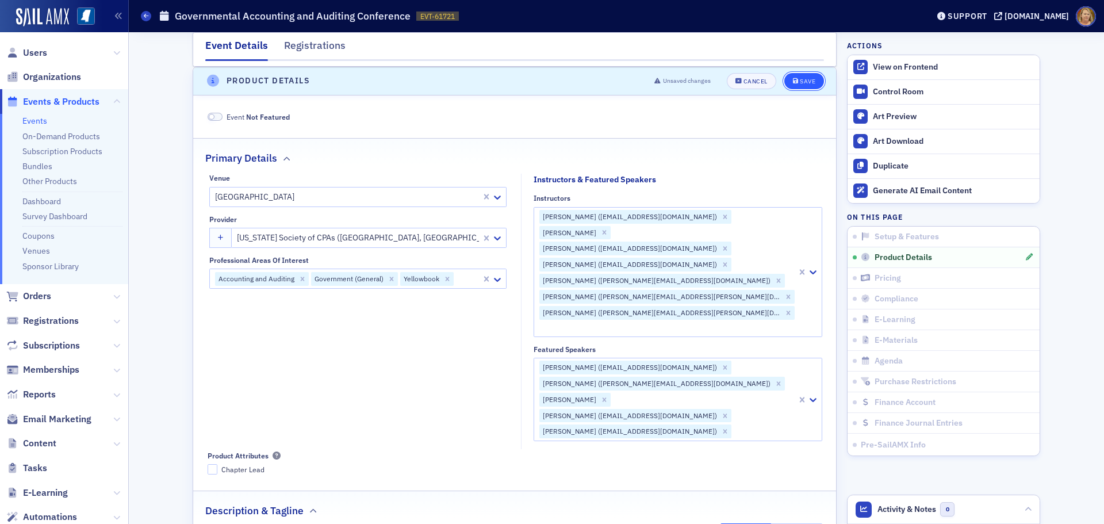
click at [803, 83] on div "Save" at bounding box center [808, 81] width 16 height 6
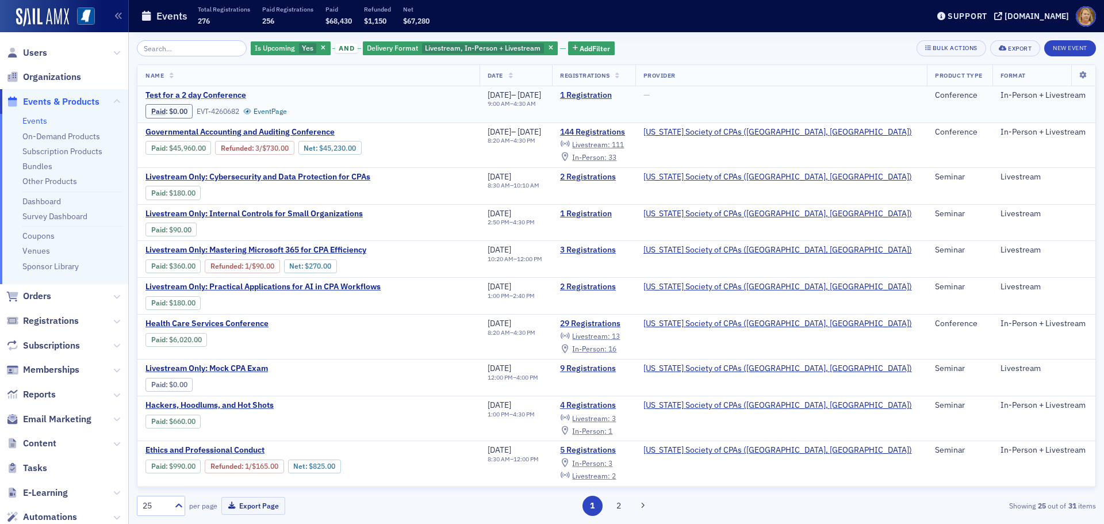
click at [210, 95] on span "Test for a 2 day Conference" at bounding box center [241, 95] width 193 height 10
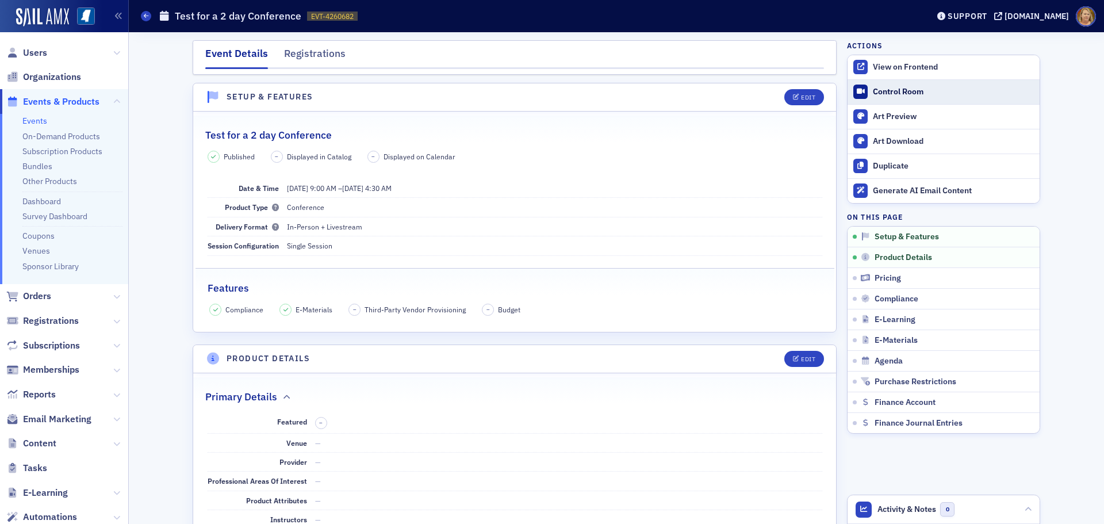
click at [889, 94] on div "Control Room" at bounding box center [953, 92] width 161 height 10
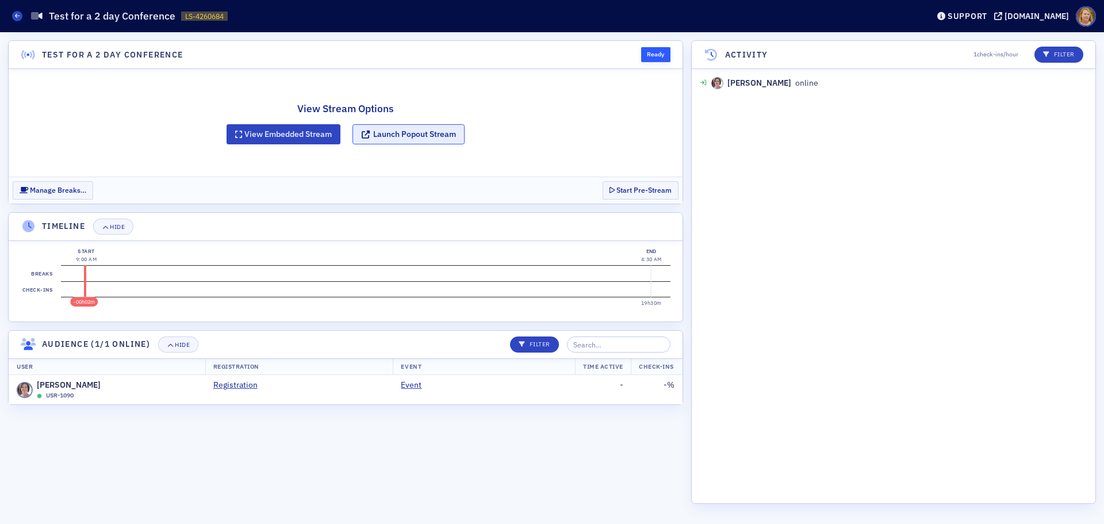
click at [426, 135] on button "Launch Popout Stream" at bounding box center [408, 134] width 112 height 20
